Goal: Register for event/course

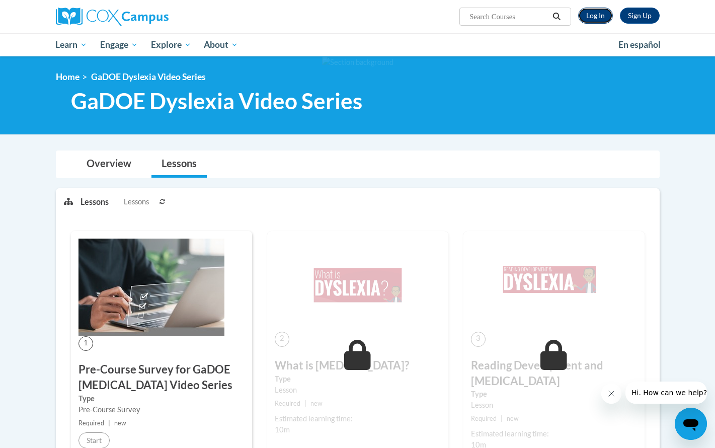
click at [596, 13] on link "Log In" at bounding box center [595, 16] width 35 height 16
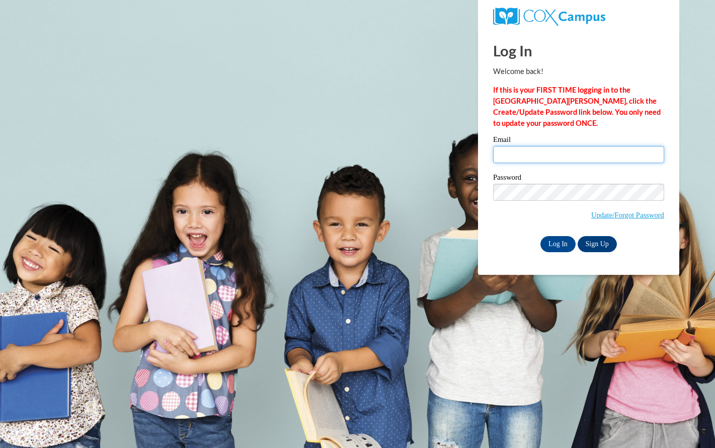
click at [552, 160] on input "Email" at bounding box center [578, 154] width 171 height 17
type input "lefento@sunprairieschools.org"
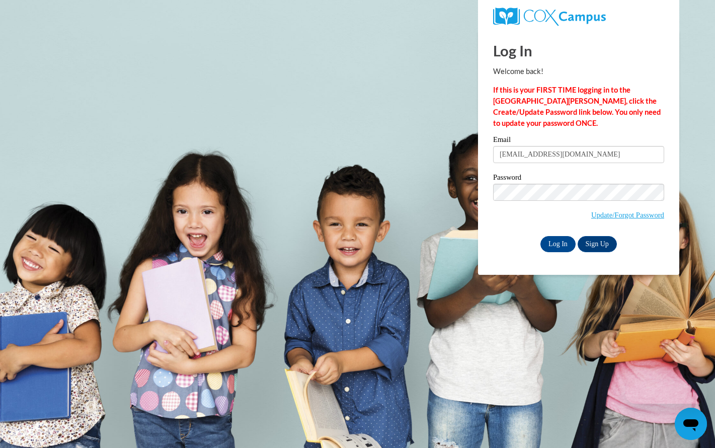
click at [568, 180] on label "Password" at bounding box center [578, 178] width 171 height 10
click at [561, 239] on input "Log In" at bounding box center [557, 244] width 35 height 16
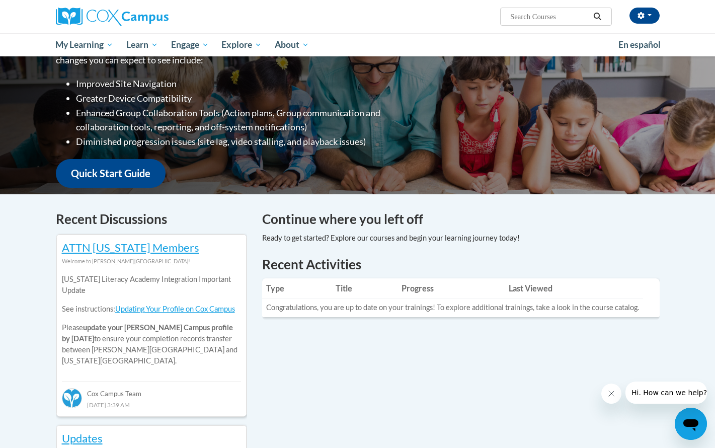
scroll to position [7, 0]
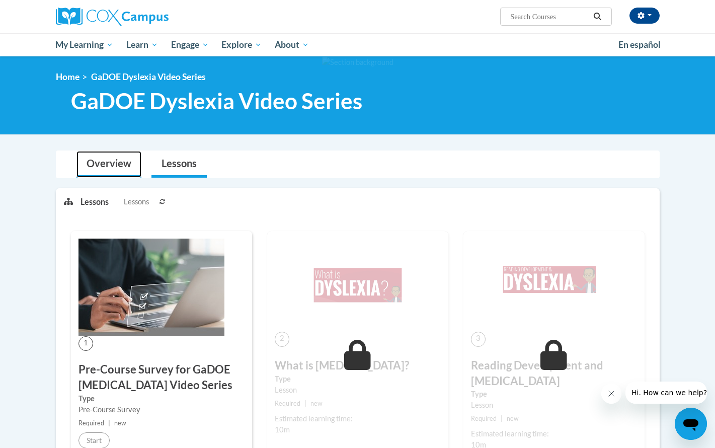
click at [104, 157] on link "Overview" at bounding box center [108, 164] width 65 height 27
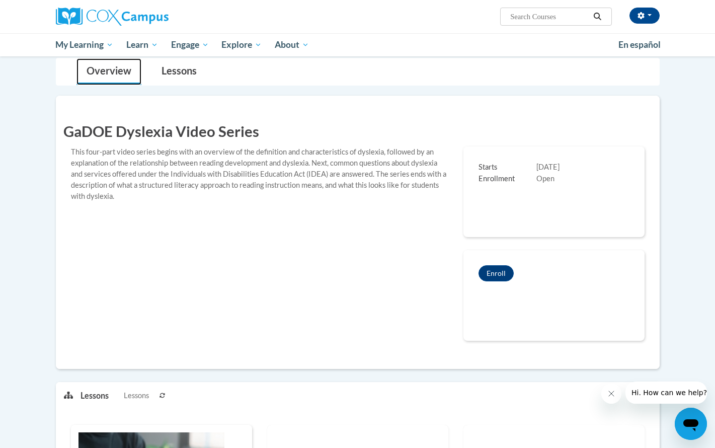
scroll to position [121, 0]
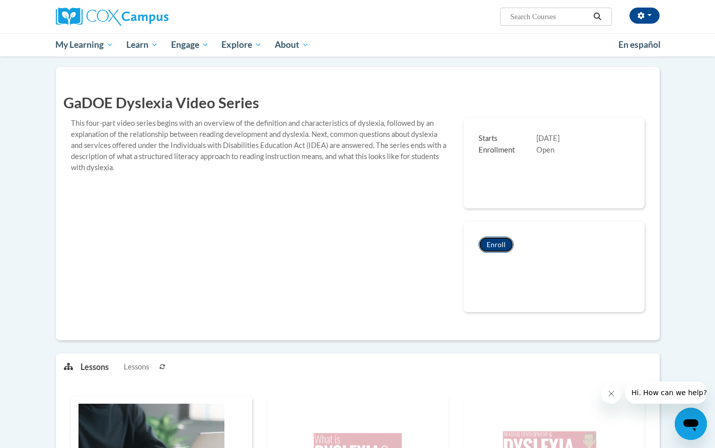
click at [502, 245] on button "Enroll" at bounding box center [495, 244] width 35 height 16
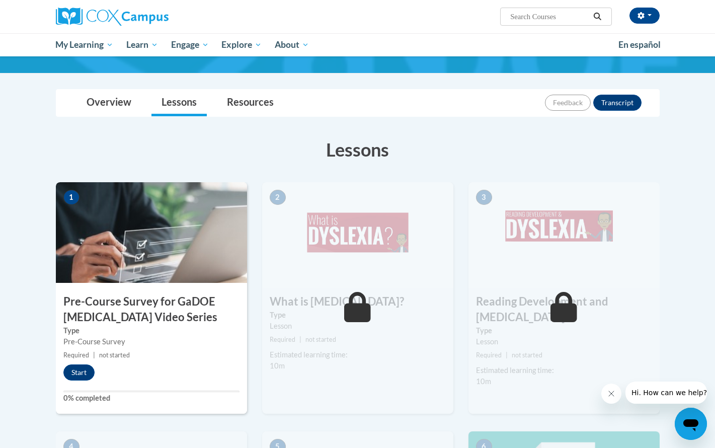
scroll to position [97, 0]
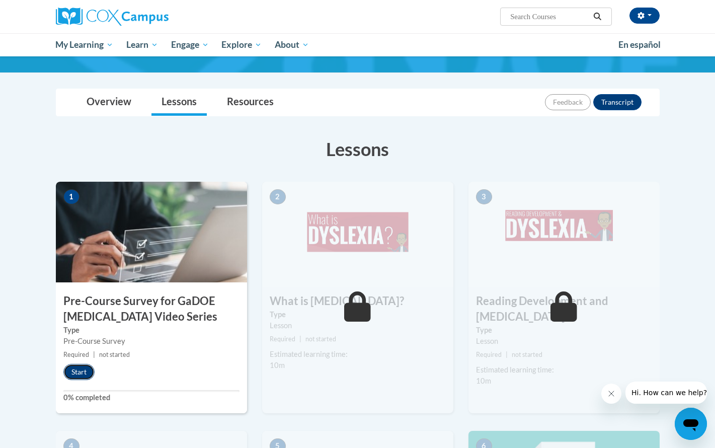
click at [80, 372] on button "Start" at bounding box center [78, 372] width 31 height 16
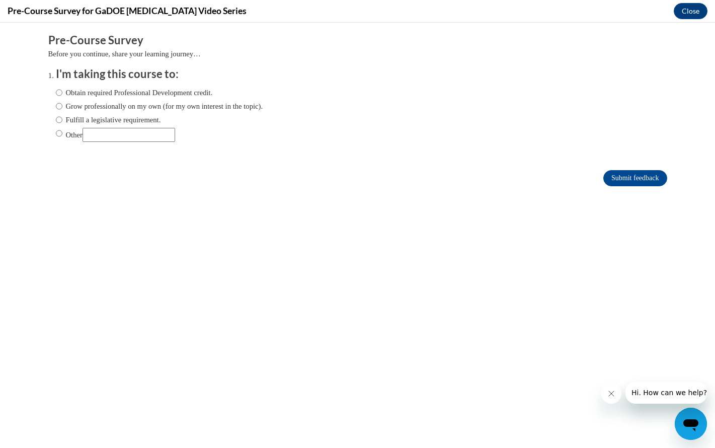
scroll to position [0, 0]
click at [56, 91] on input "Obtain required Professional Development credit." at bounding box center [59, 92] width 7 height 11
radio input "true"
click at [649, 175] on input "Submit feedback" at bounding box center [634, 178] width 63 height 16
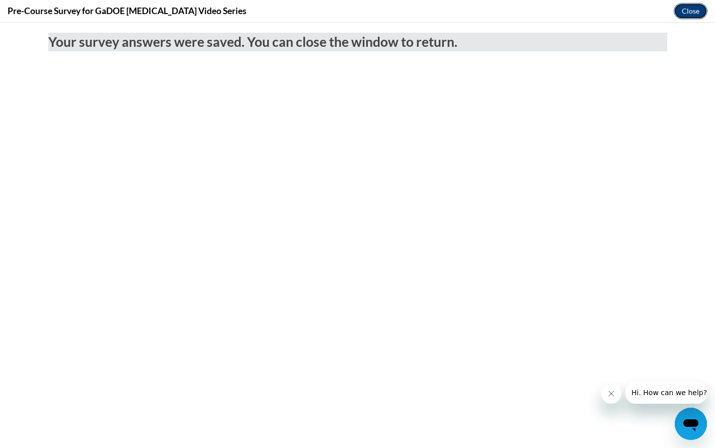
click at [690, 14] on button "Close" at bounding box center [690, 11] width 34 height 16
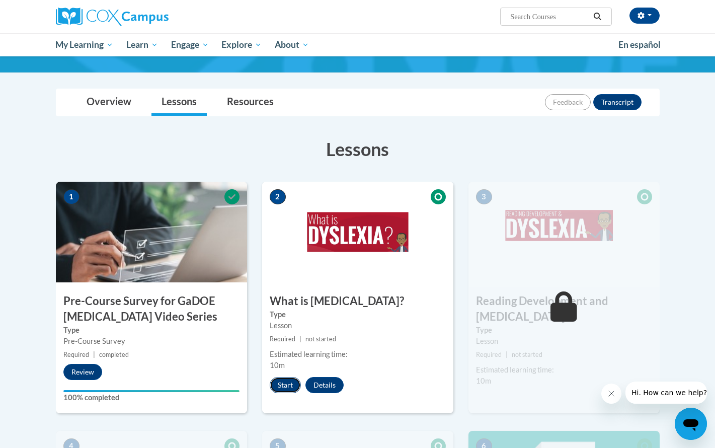
click at [289, 386] on button "Start" at bounding box center [285, 385] width 31 height 16
